Goal: Task Accomplishment & Management: Manage account settings

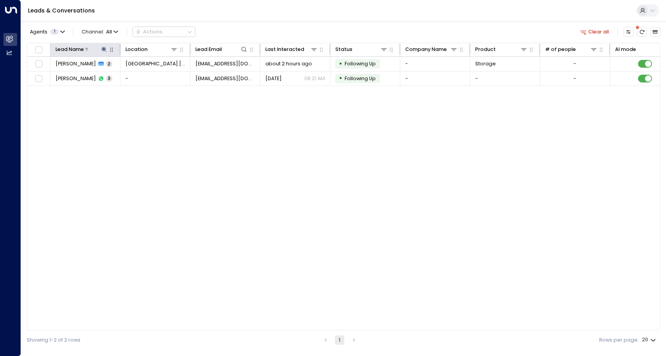
click at [104, 51] on icon at bounding box center [104, 49] width 6 height 6
click at [148, 76] on icon "button" at bounding box center [147, 75] width 5 height 5
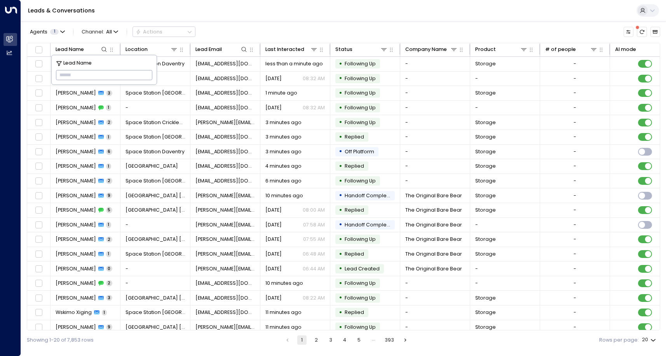
click at [127, 74] on input "text" at bounding box center [104, 75] width 96 height 14
type input "*"
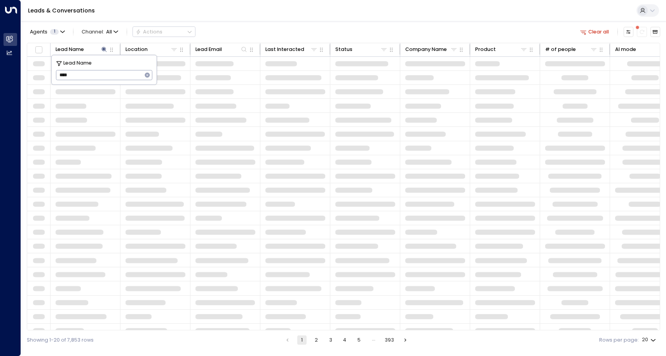
type input "****"
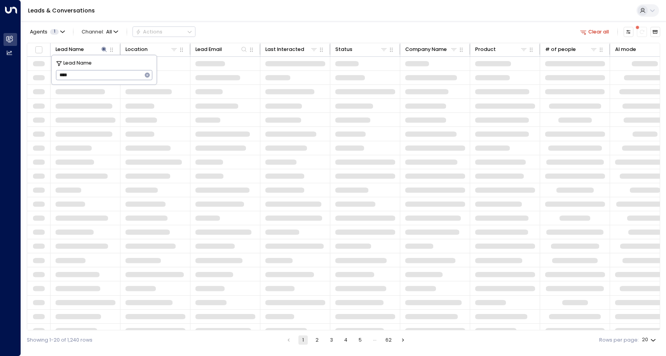
click at [254, 25] on div "Agents 1 Channel: All Actions Clear all" at bounding box center [343, 31] width 633 height 15
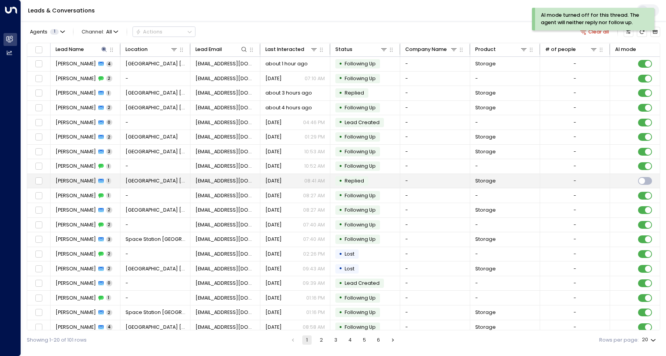
click at [164, 183] on span "[GEOGRAPHIC_DATA] [GEOGRAPHIC_DATA]" at bounding box center [156, 180] width 60 height 7
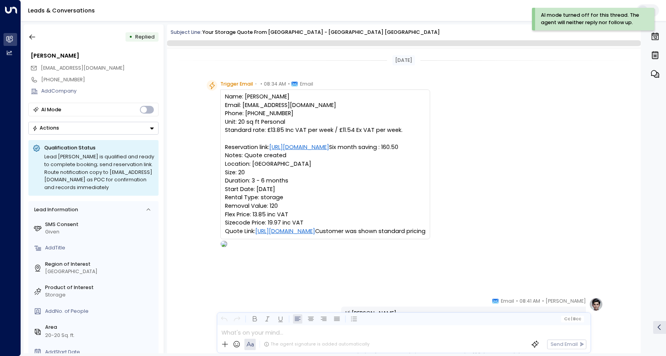
scroll to position [289, 0]
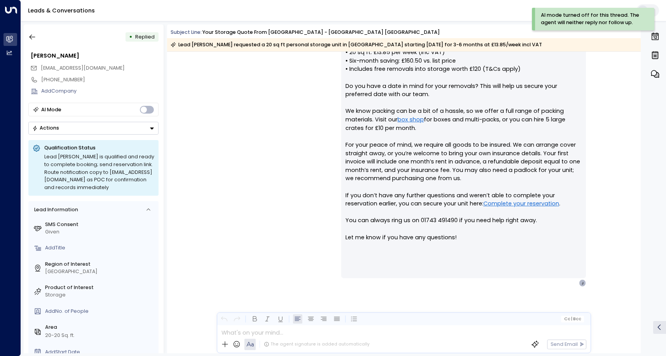
click at [78, 135] on div "• Replied [PERSON_NAME] [EMAIL_ADDRESS][DOMAIN_NAME] [PHONE_NUMBER] Add Company…" at bounding box center [94, 188] width 140 height 328
click at [68, 134] on div "• Replied [PERSON_NAME] [EMAIL_ADDRESS][DOMAIN_NAME] [PHONE_NUMBER] Add Company…" at bounding box center [94, 188] width 140 height 328
click at [69, 131] on button "Actions" at bounding box center [93, 128] width 130 height 13
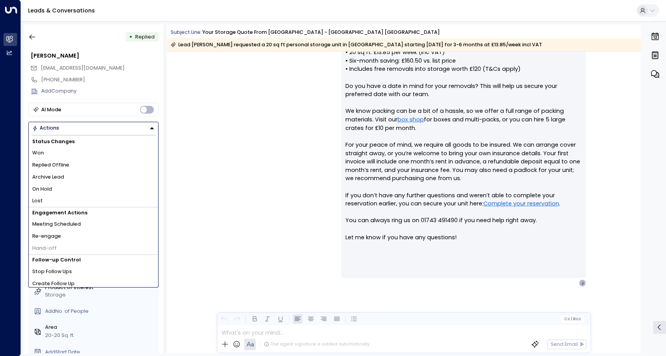
click at [42, 197] on span "Lost" at bounding box center [37, 200] width 10 height 7
